Goal: Task Accomplishment & Management: Use online tool/utility

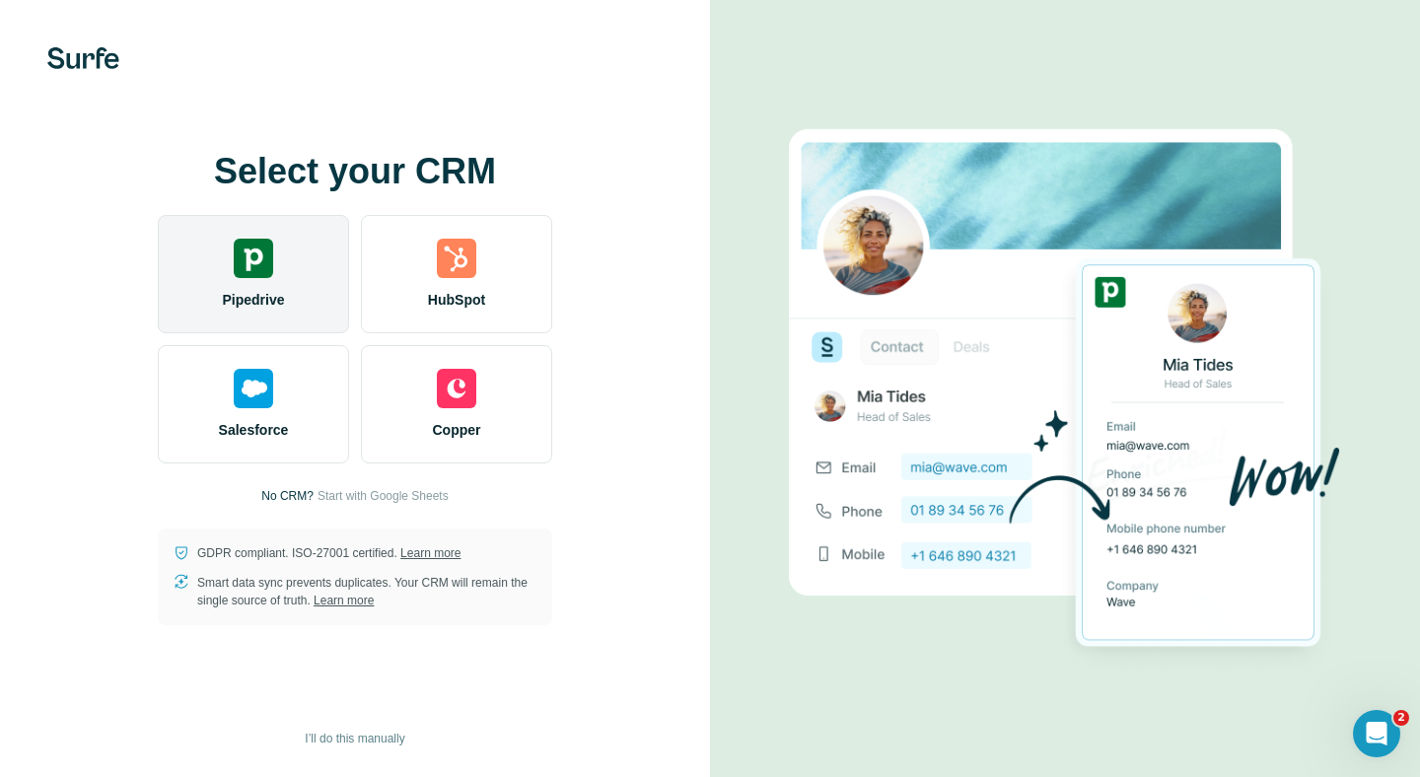
click at [276, 241] on div "Pipedrive" at bounding box center [253, 274] width 191 height 118
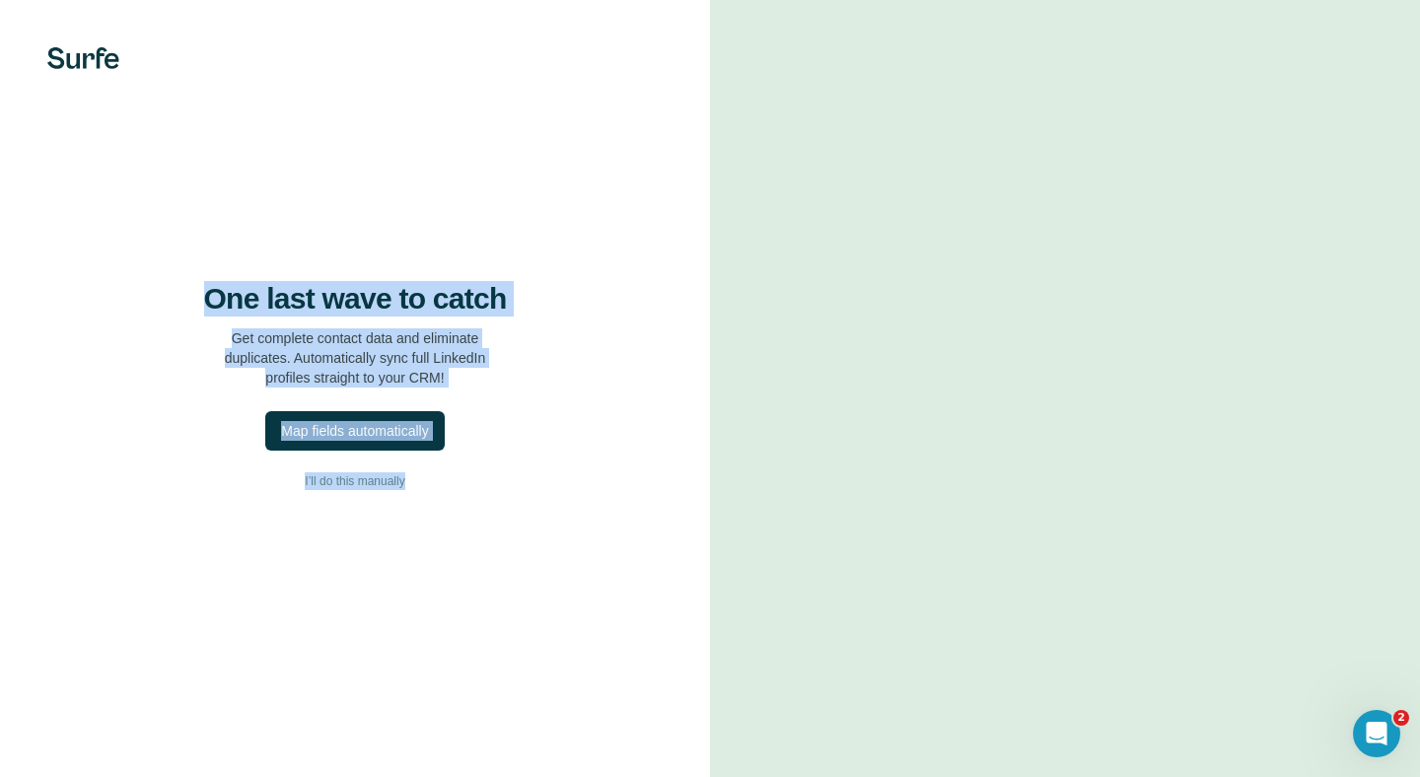
drag, startPoint x: 196, startPoint y: 277, endPoint x: 611, endPoint y: 578, distance: 512.5
click at [611, 578] on div "One last wave to catch Get complete contact data and eliminate duplicates. Auto…" at bounding box center [355, 388] width 710 height 777
click at [652, 629] on div "One last wave to catch Get complete contact data and eliminate duplicates. Auto…" at bounding box center [355, 388] width 710 height 777
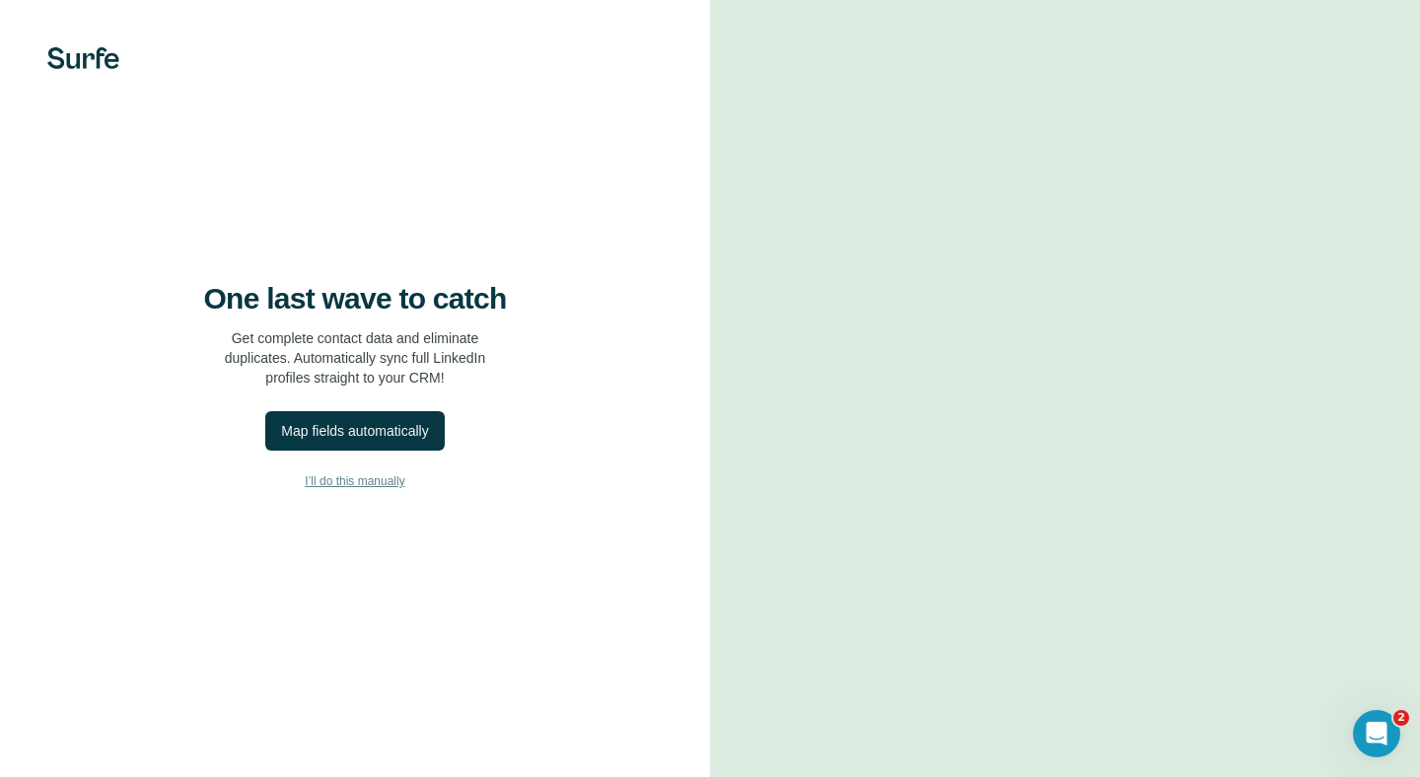
click at [342, 484] on span "I’ll do this manually" at bounding box center [355, 481] width 100 height 18
